Goal: Task Accomplishment & Management: Manage account settings

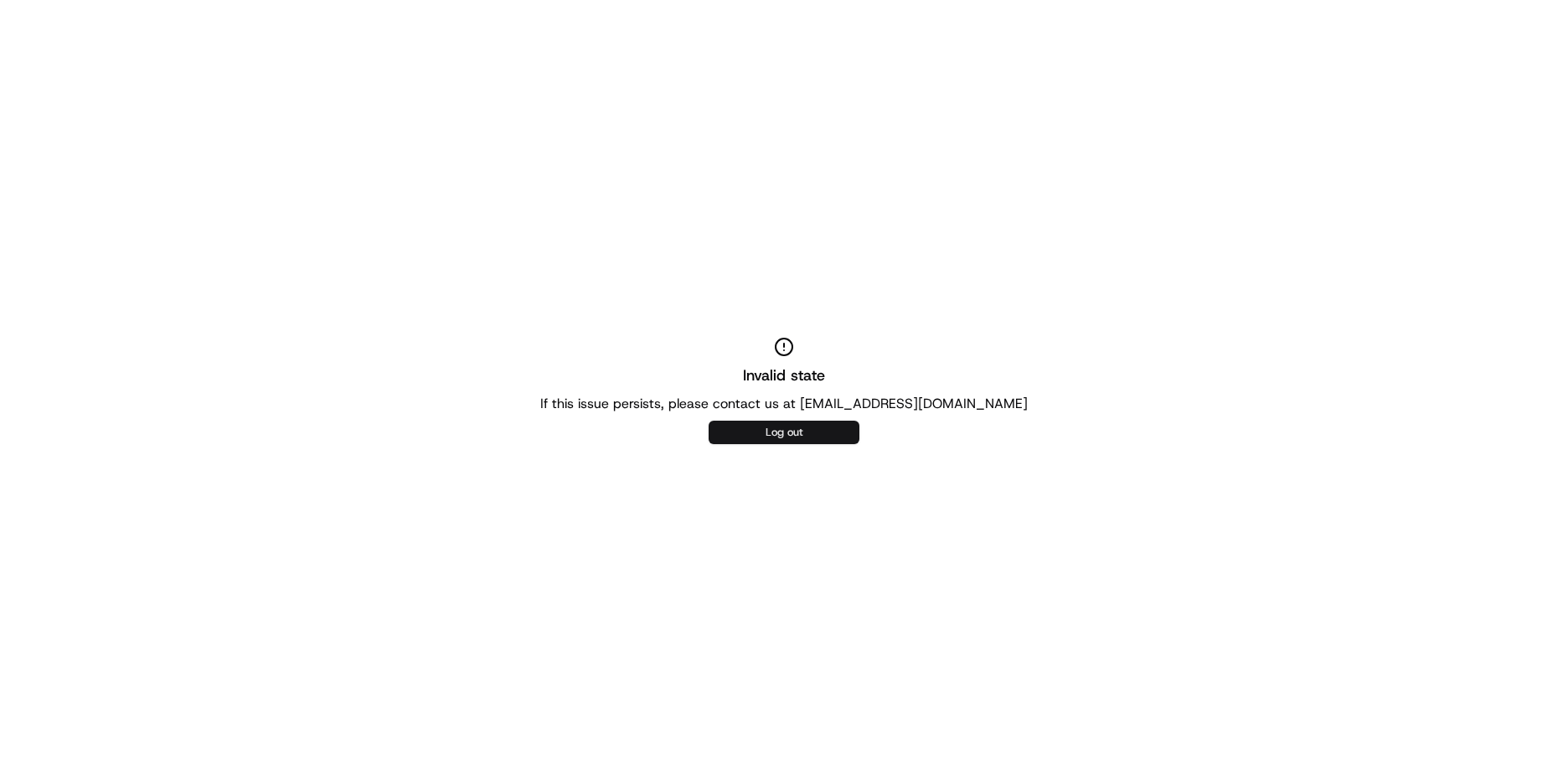
click at [773, 427] on button "Log out" at bounding box center [784, 431] width 150 height 23
